Goal: Book appointment/travel/reservation

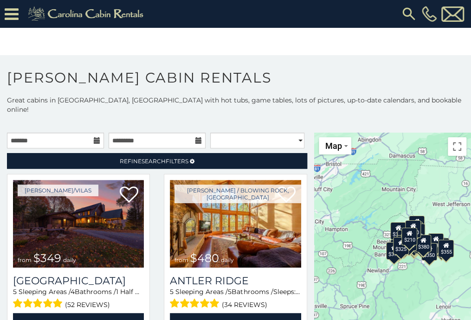
click at [14, 19] on icon at bounding box center [12, 14] width 14 height 16
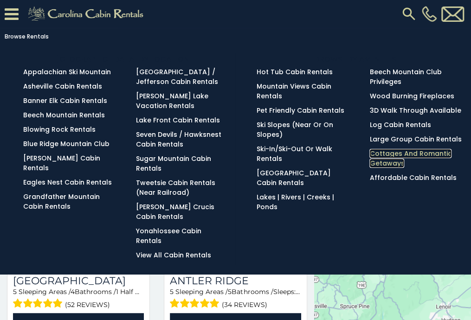
click at [397, 154] on link "Cottages and Romantic Getaways" at bounding box center [410, 158] width 82 height 19
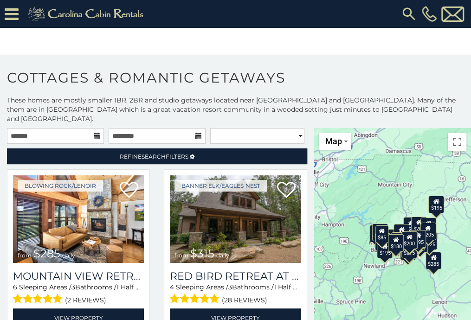
click at [430, 256] on div "$285" at bounding box center [433, 260] width 16 height 18
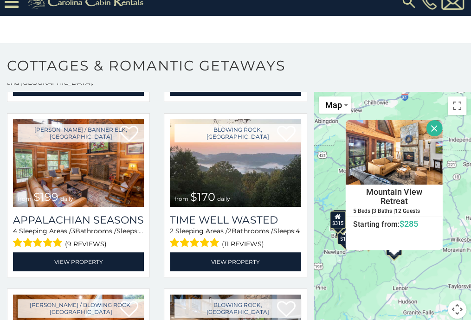
scroll to position [510, 0]
